Goal: Find specific page/section: Find specific page/section

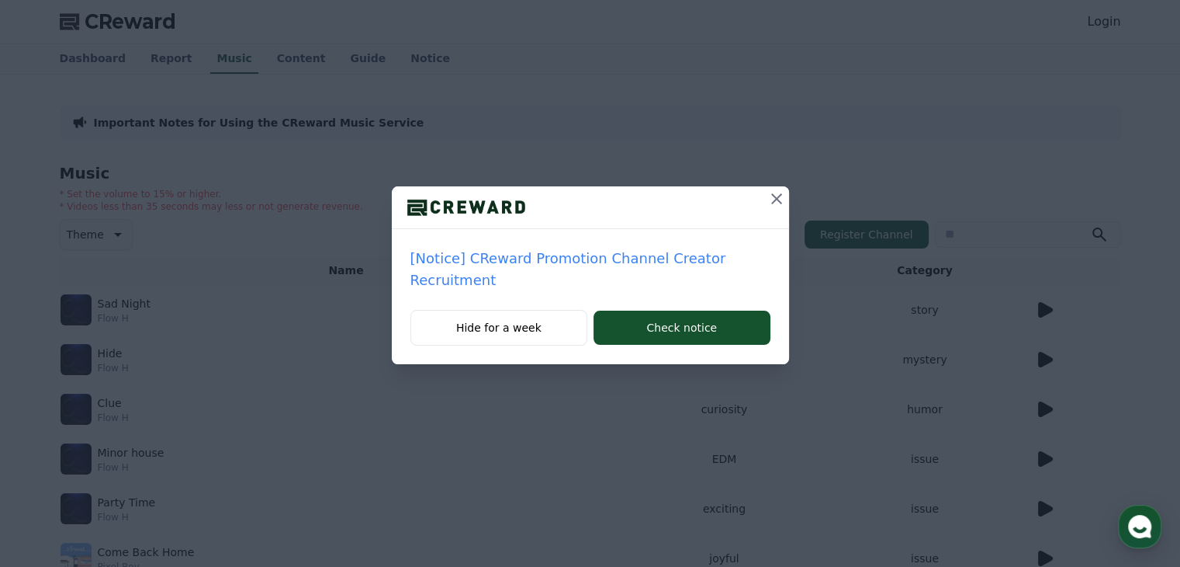
drag, startPoint x: 799, startPoint y: 212, endPoint x: 776, endPoint y: 196, distance: 28.0
click at [776, 196] on div "[Notice] CReward Promotion Channel Creator Recruitment Hide for a week Check no…" at bounding box center [590, 194] width 1180 height 389
click at [776, 196] on icon at bounding box center [776, 198] width 11 height 11
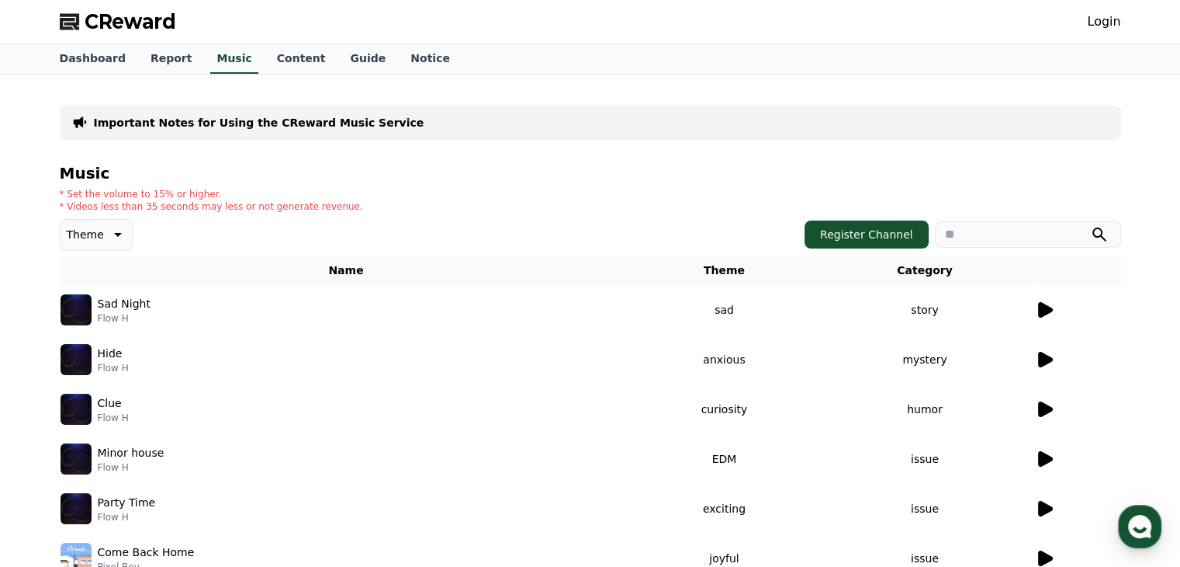
click at [1046, 303] on icon at bounding box center [1044, 309] width 19 height 19
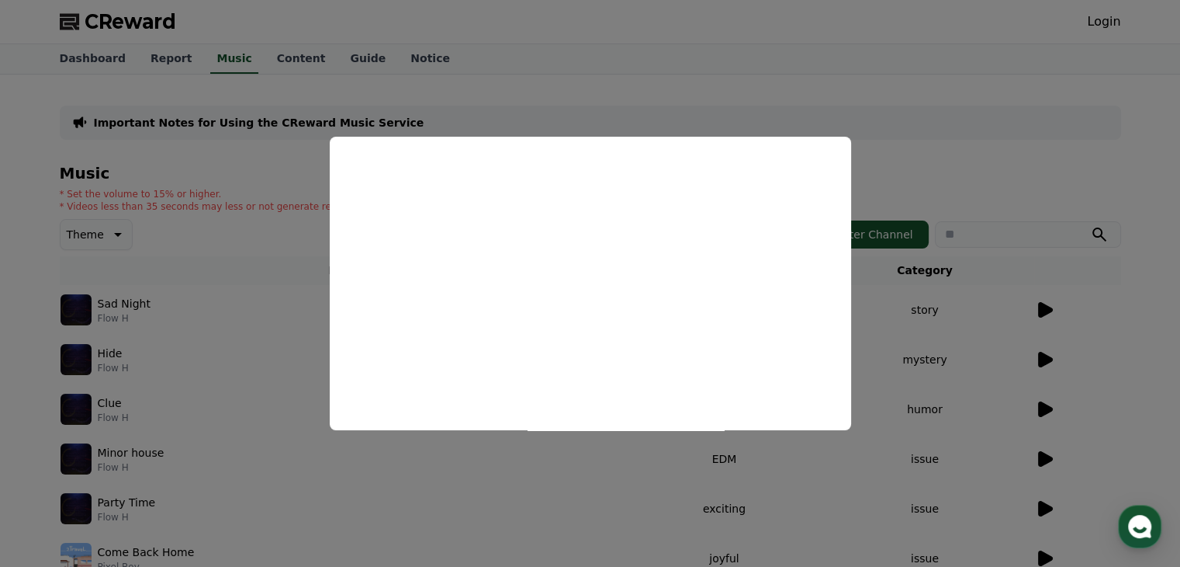
click at [1018, 181] on button "close modal" at bounding box center [590, 283] width 1180 height 567
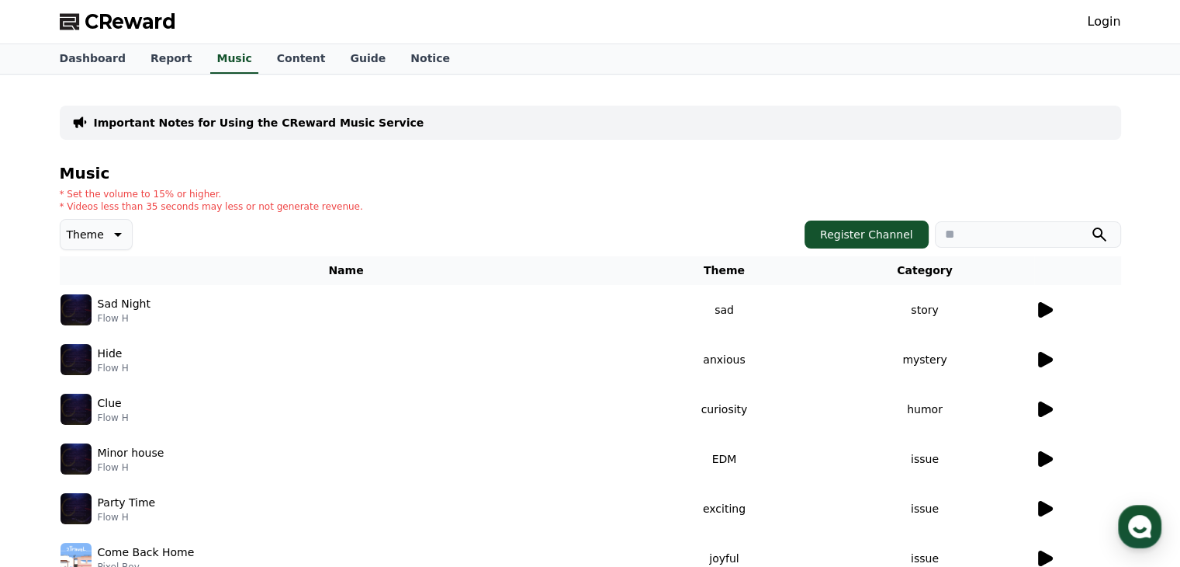
click at [941, 236] on input "search" at bounding box center [1028, 234] width 186 height 26
type input "*****"
click at [1090, 225] on button "submit" at bounding box center [1099, 234] width 19 height 19
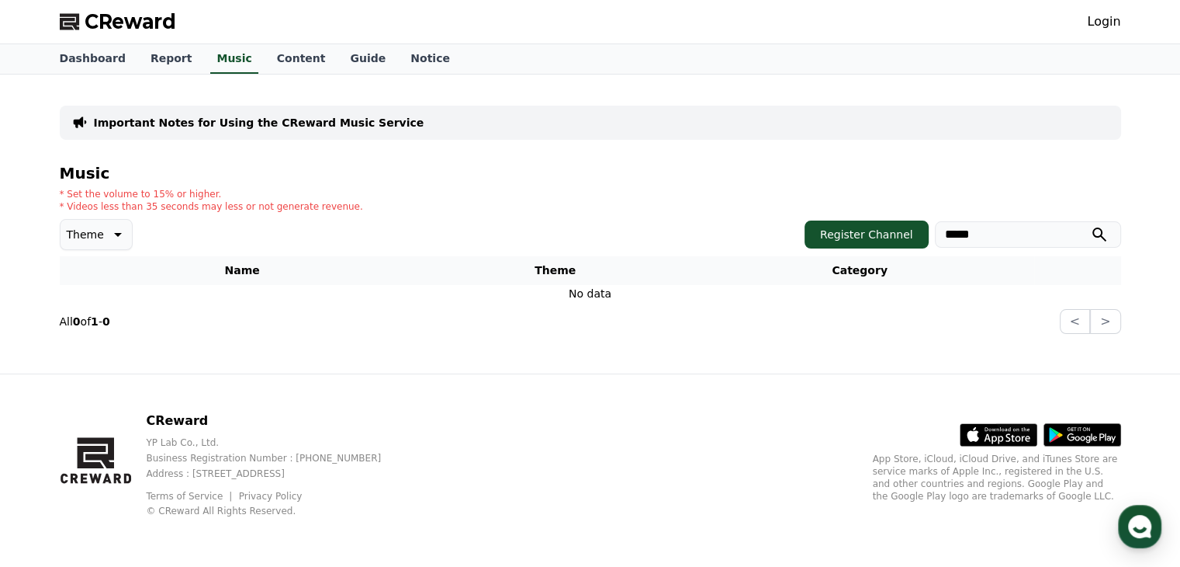
click at [1020, 237] on input "*****" at bounding box center [1028, 234] width 186 height 26
click at [1090, 225] on button "submit" at bounding box center [1099, 234] width 19 height 19
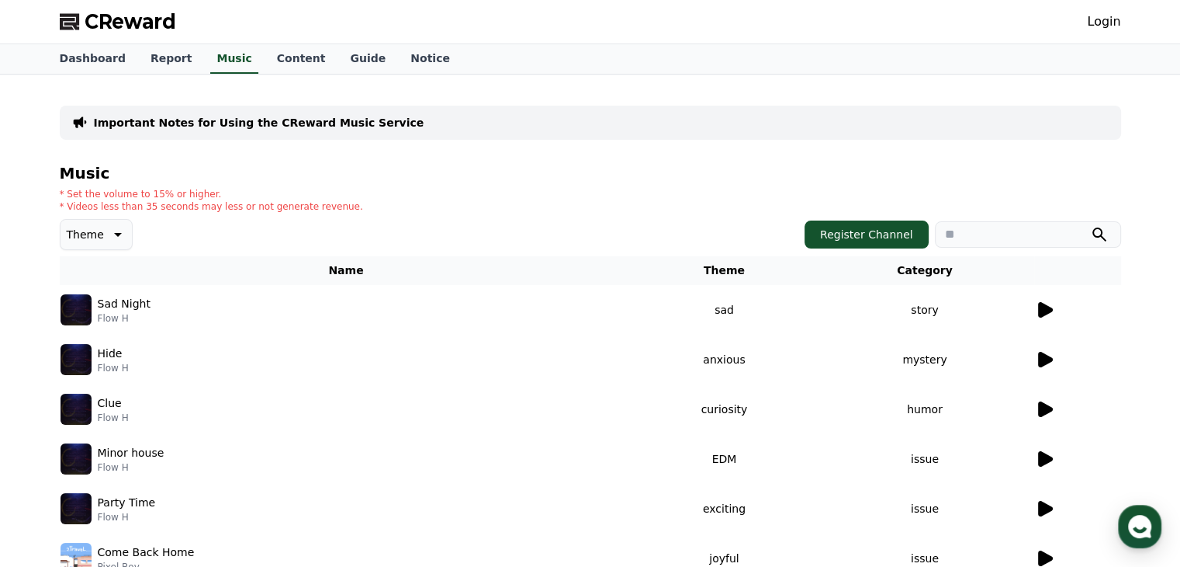
scroll to position [451, 0]
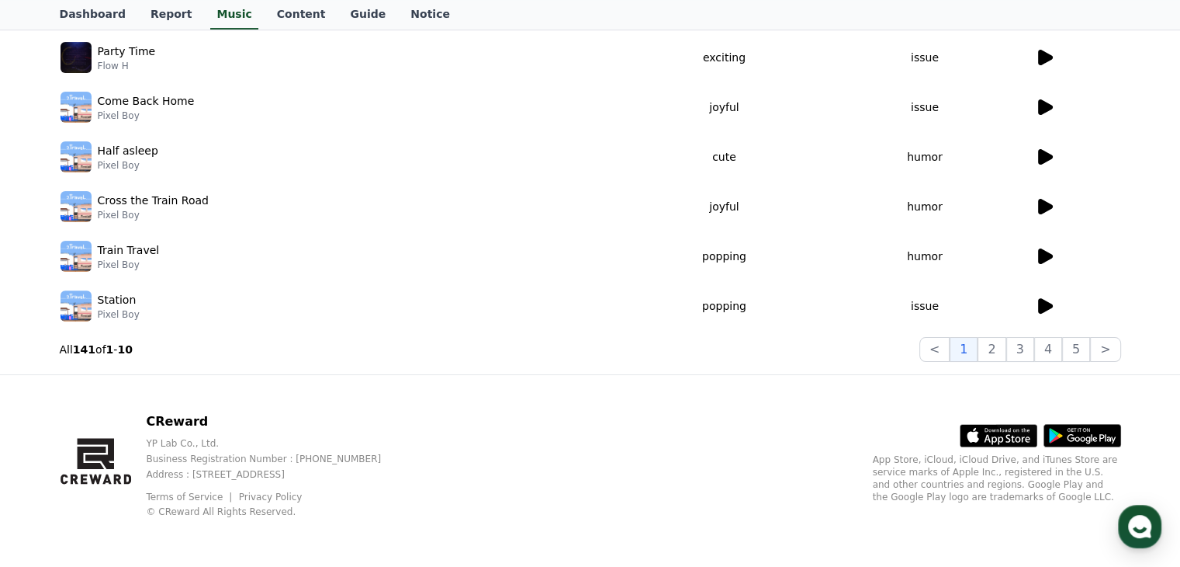
click at [1048, 257] on icon at bounding box center [1045, 256] width 15 height 16
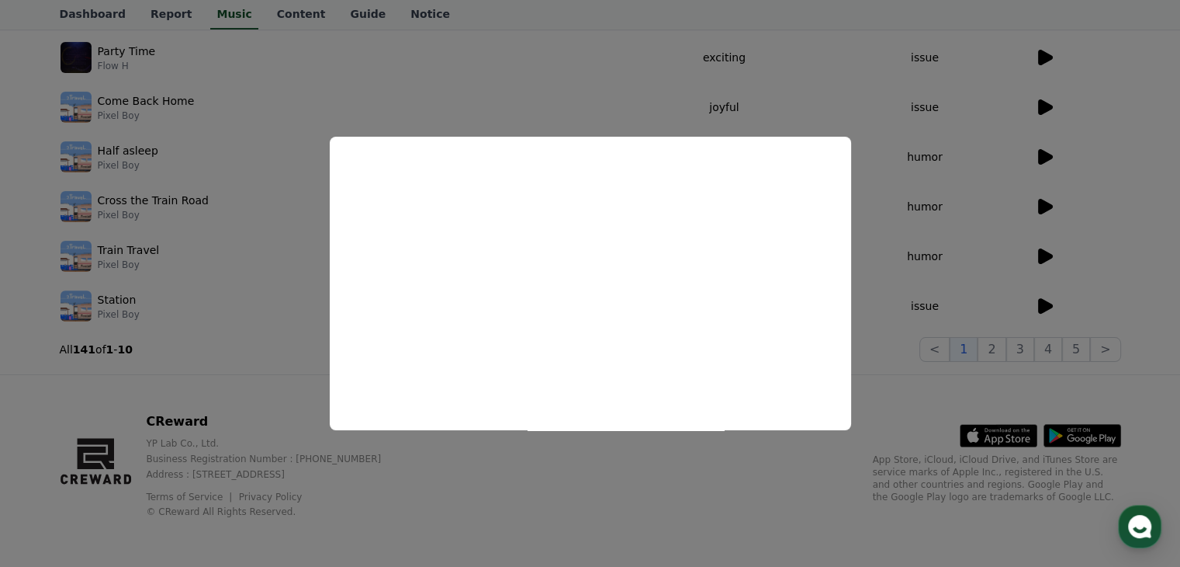
click at [965, 206] on button "close modal" at bounding box center [590, 283] width 1180 height 567
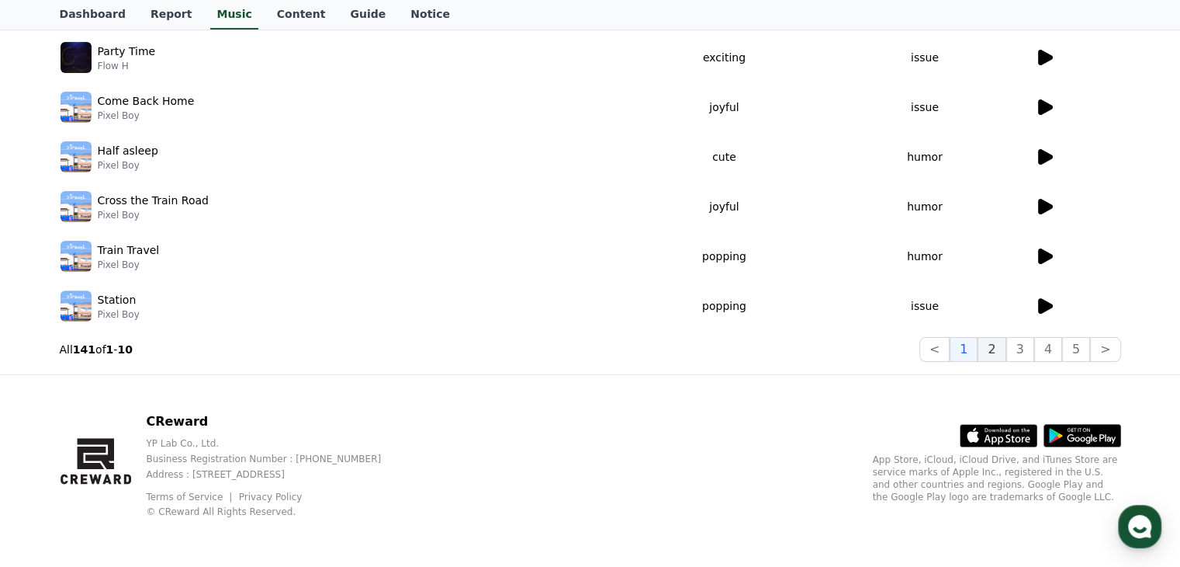
click at [996, 341] on button "2" at bounding box center [992, 349] width 28 height 25
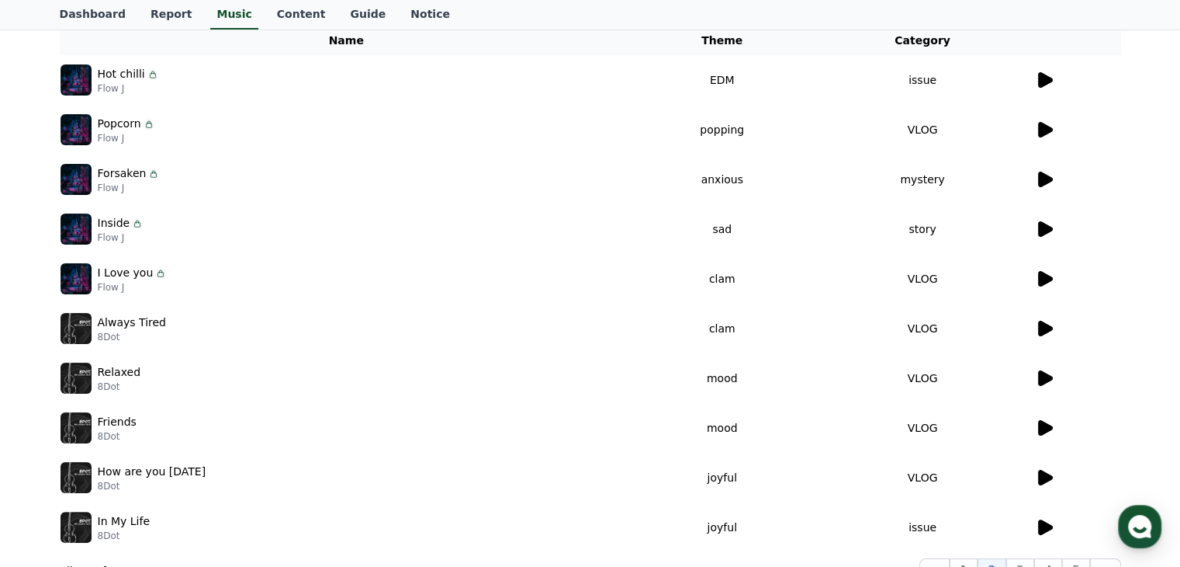
scroll to position [196, 0]
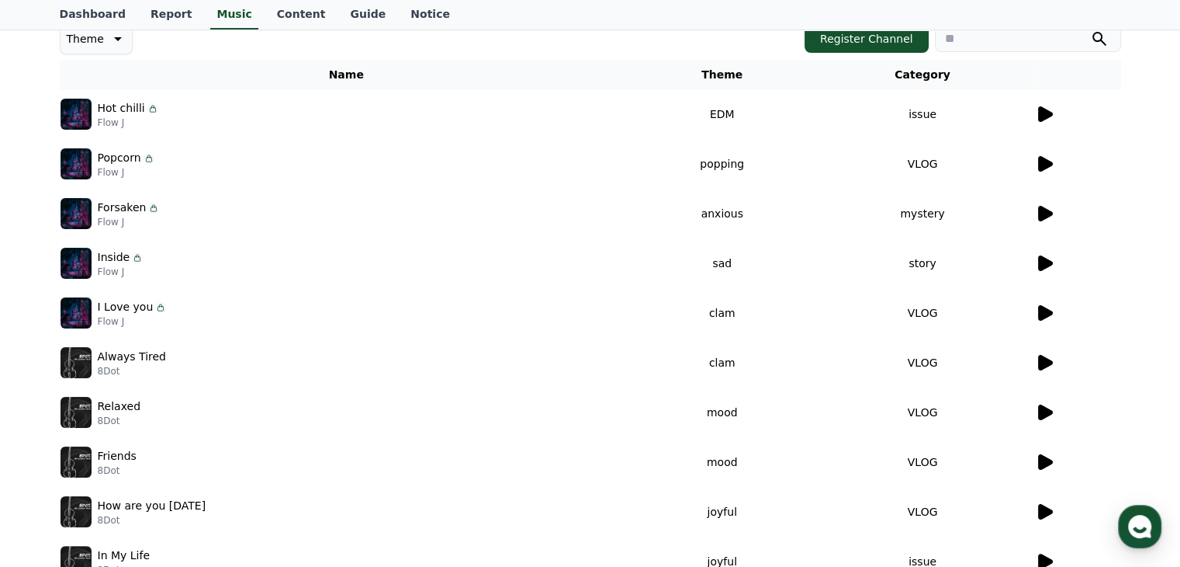
click at [1041, 113] on icon at bounding box center [1045, 114] width 15 height 16
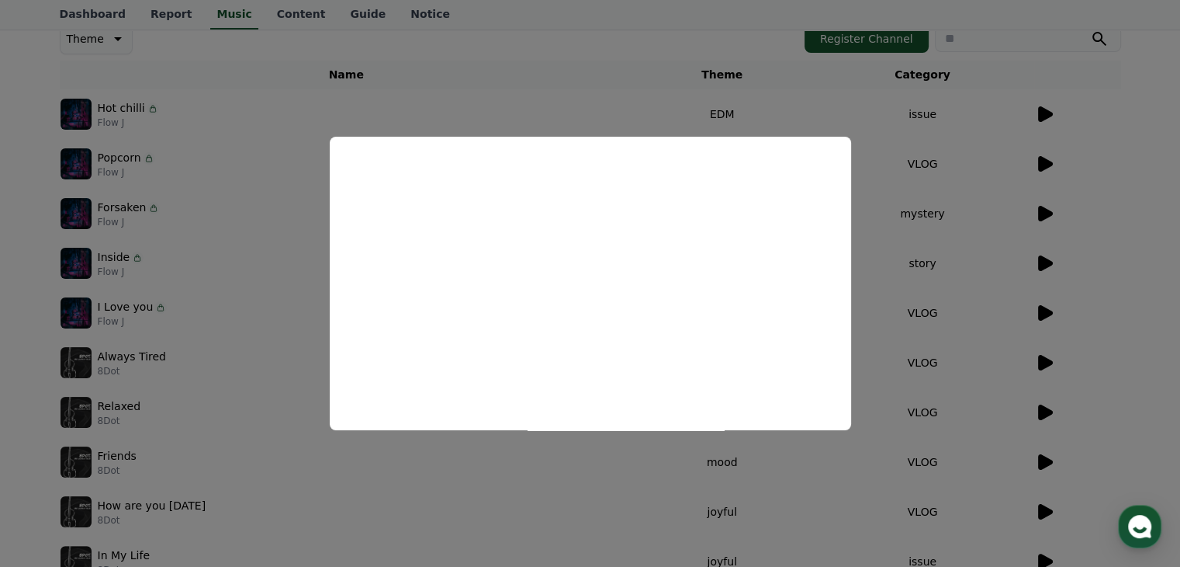
click at [916, 288] on button "close modal" at bounding box center [590, 283] width 1180 height 567
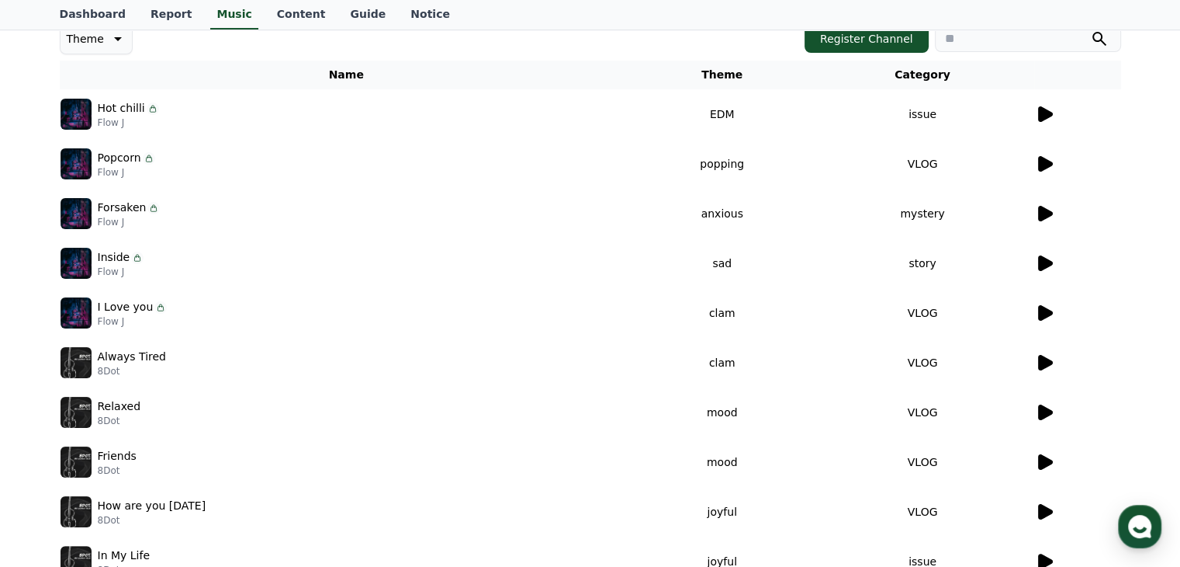
click at [1041, 213] on icon at bounding box center [1045, 214] width 15 height 16
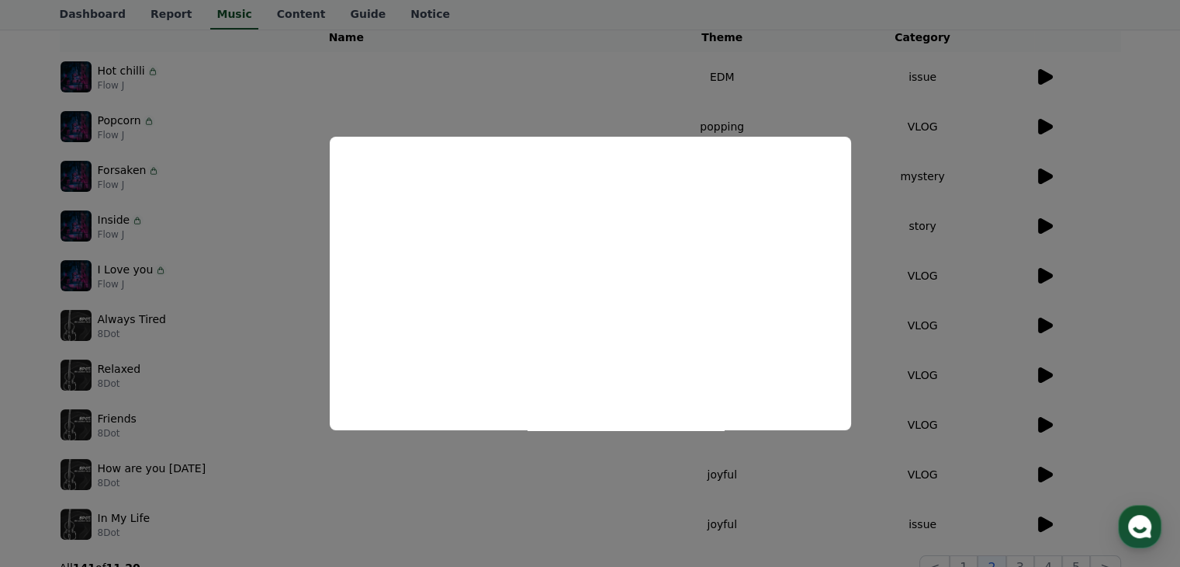
scroll to position [230, 0]
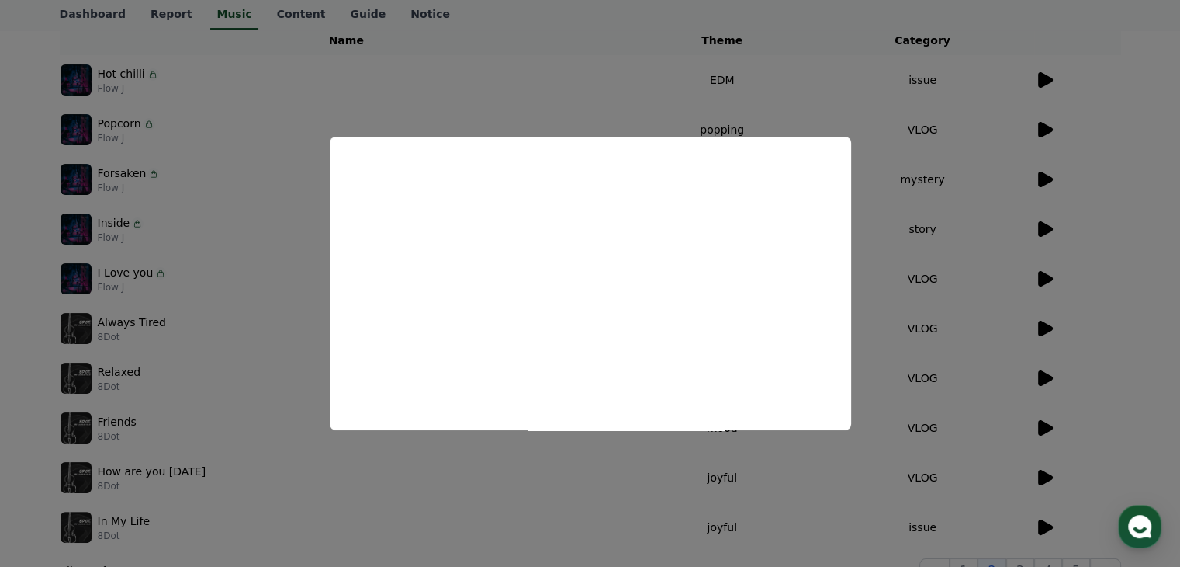
click at [1095, 187] on button "close modal" at bounding box center [590, 283] width 1180 height 567
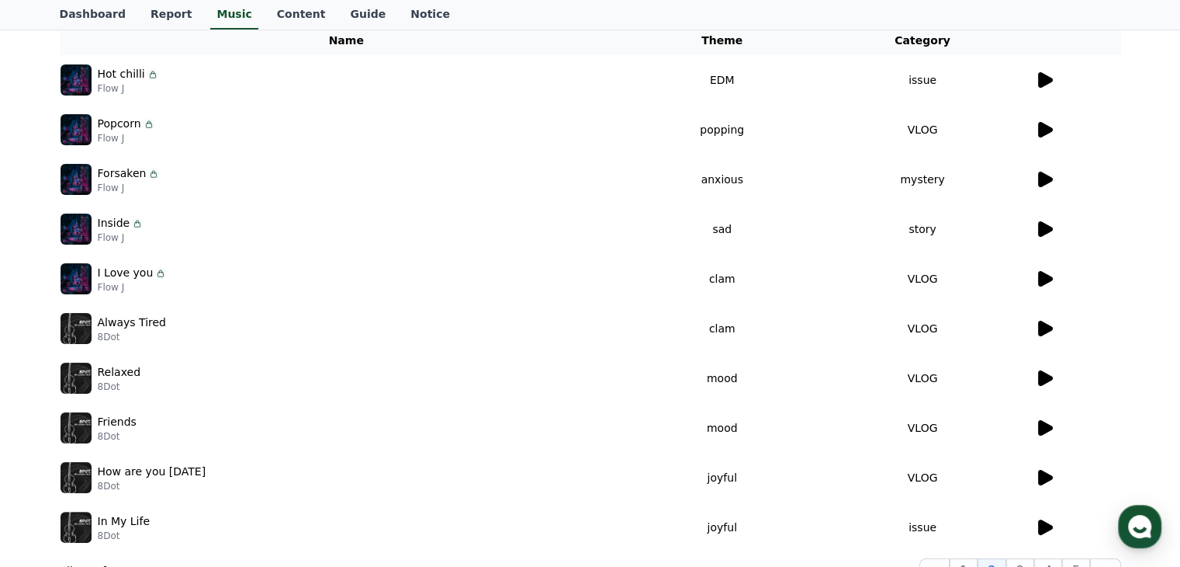
click at [1040, 178] on icon at bounding box center [1045, 180] width 15 height 16
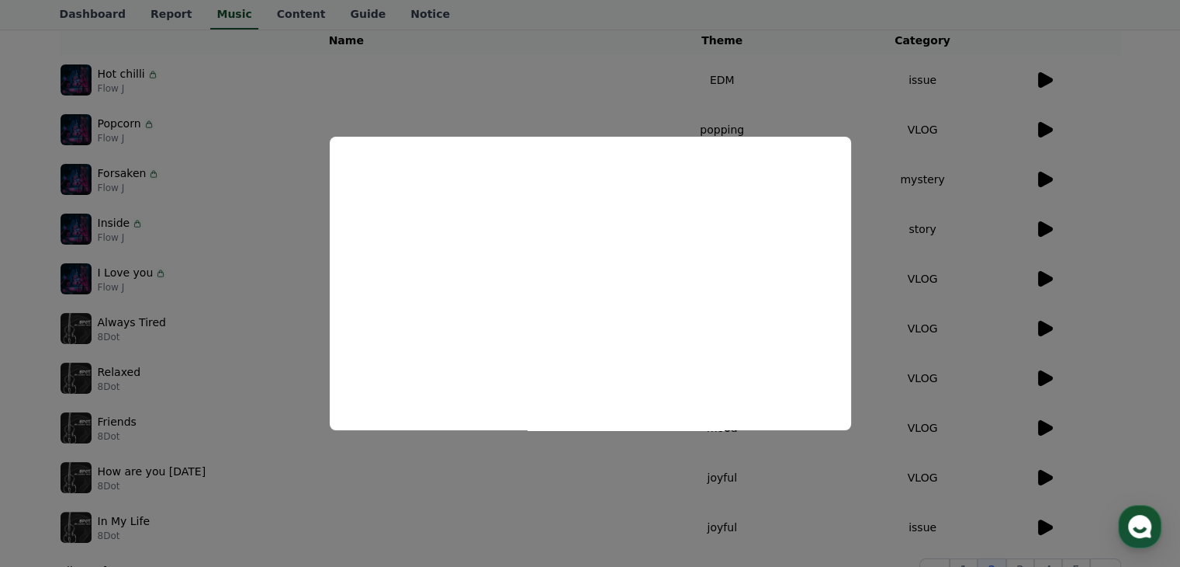
scroll to position [451, 0]
